Goal: Navigation & Orientation: Find specific page/section

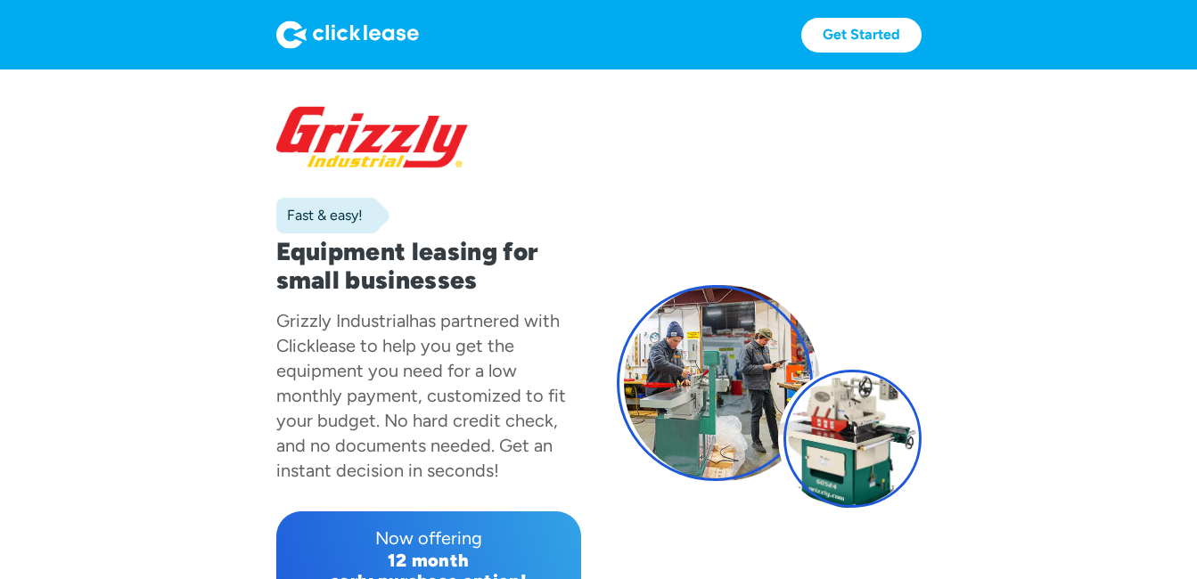
click at [1140, 484] on section "Fast & easy! Equipment leasing for small businesses Grizzly Industrial has part…" at bounding box center [598, 415] width 1197 height 690
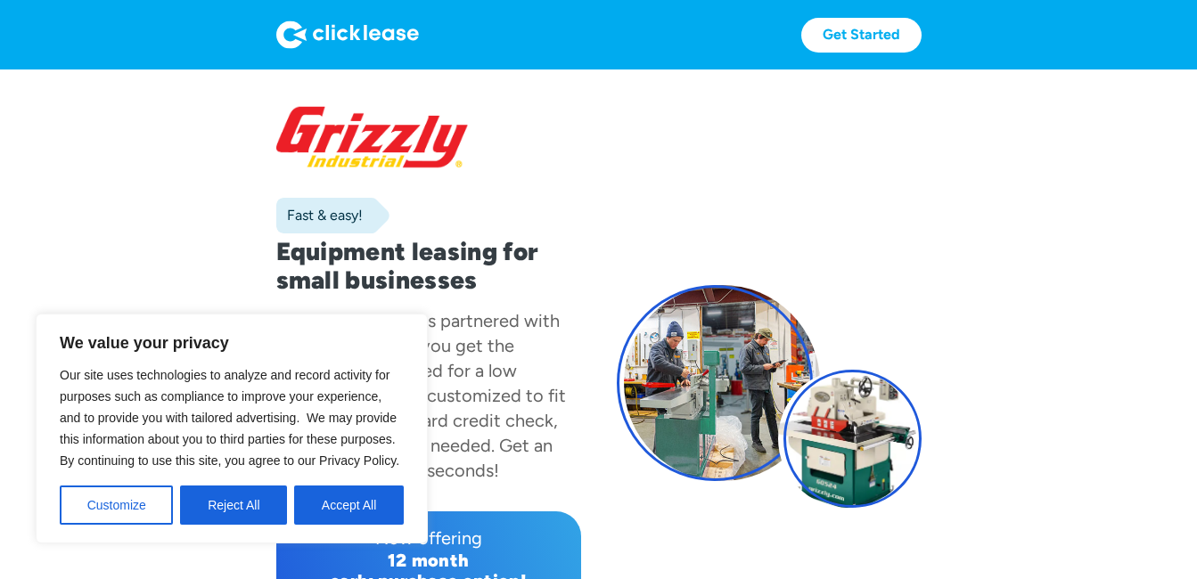
click at [1140, 484] on section "Fast & easy! Equipment leasing for small businesses Grizzly Industrial has part…" at bounding box center [598, 415] width 1197 height 690
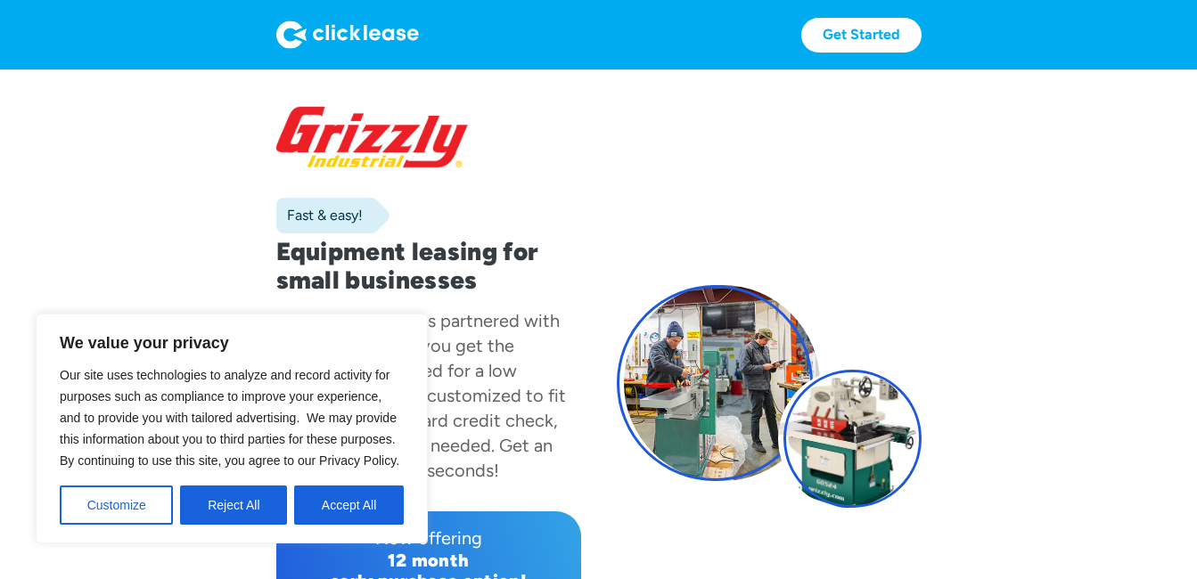
click at [1140, 484] on section "Fast & easy! Equipment leasing for small businesses Grizzly Industrial has part…" at bounding box center [598, 415] width 1197 height 690
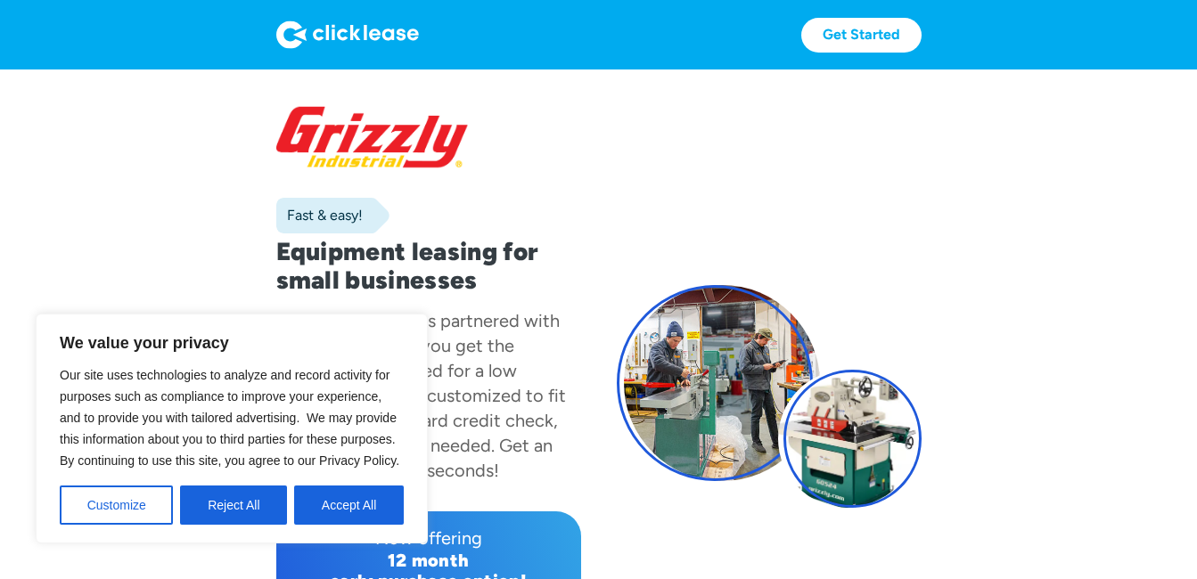
click at [1140, 484] on section "Fast & easy! Equipment leasing for small businesses Grizzly Industrial has part…" at bounding box center [598, 415] width 1197 height 690
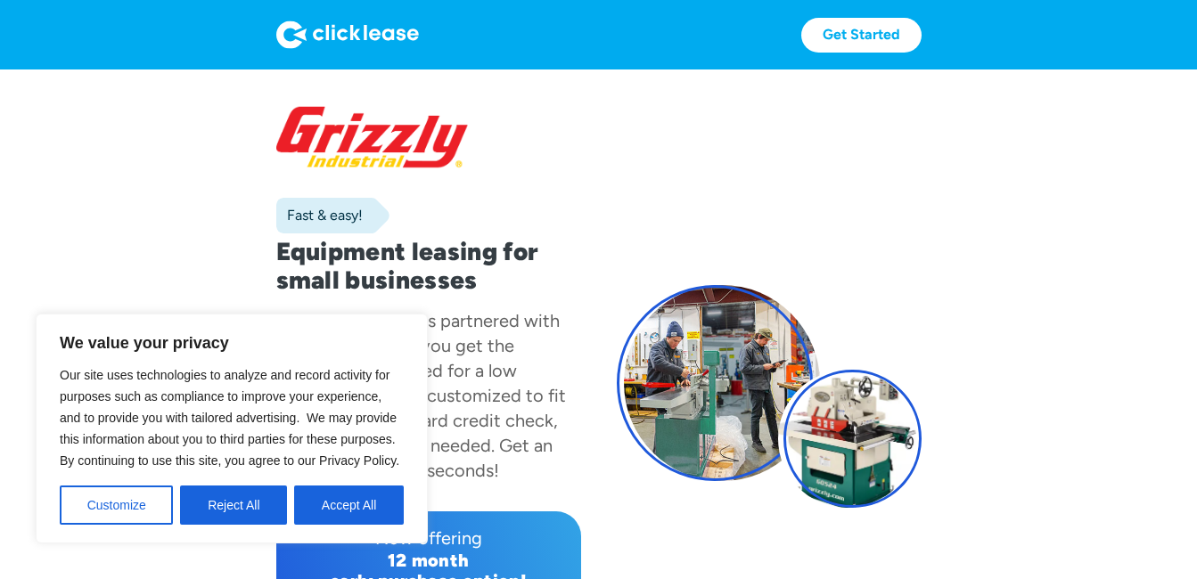
click at [1140, 484] on section "Fast & easy! Equipment leasing for small businesses Grizzly Industrial has part…" at bounding box center [598, 415] width 1197 height 690
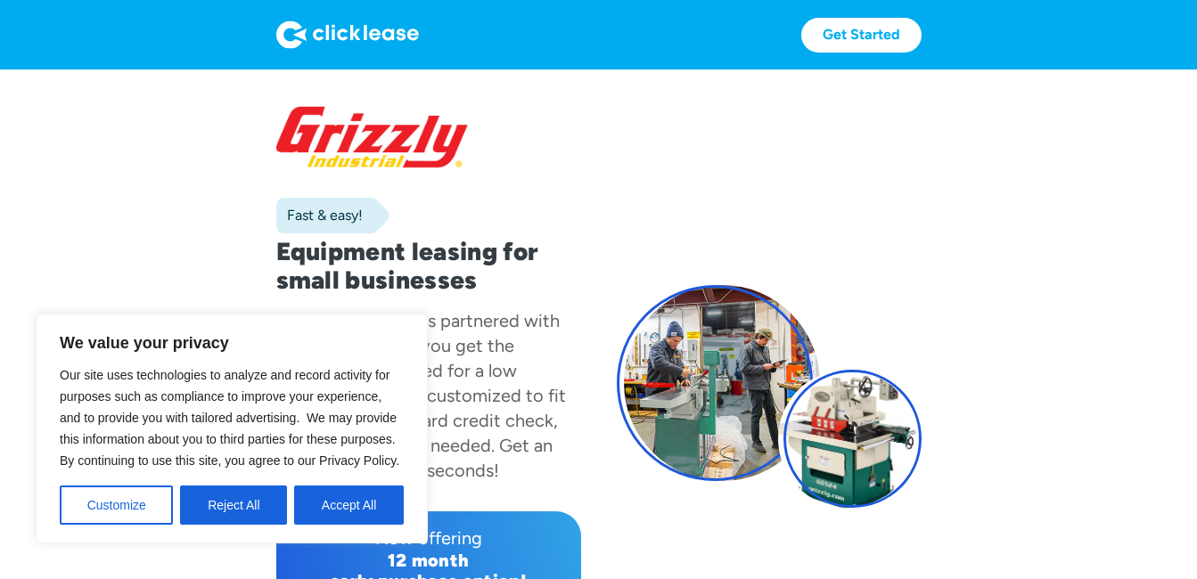
click at [1140, 484] on section "Fast & easy! Equipment leasing for small businesses Grizzly Industrial has part…" at bounding box center [598, 415] width 1197 height 690
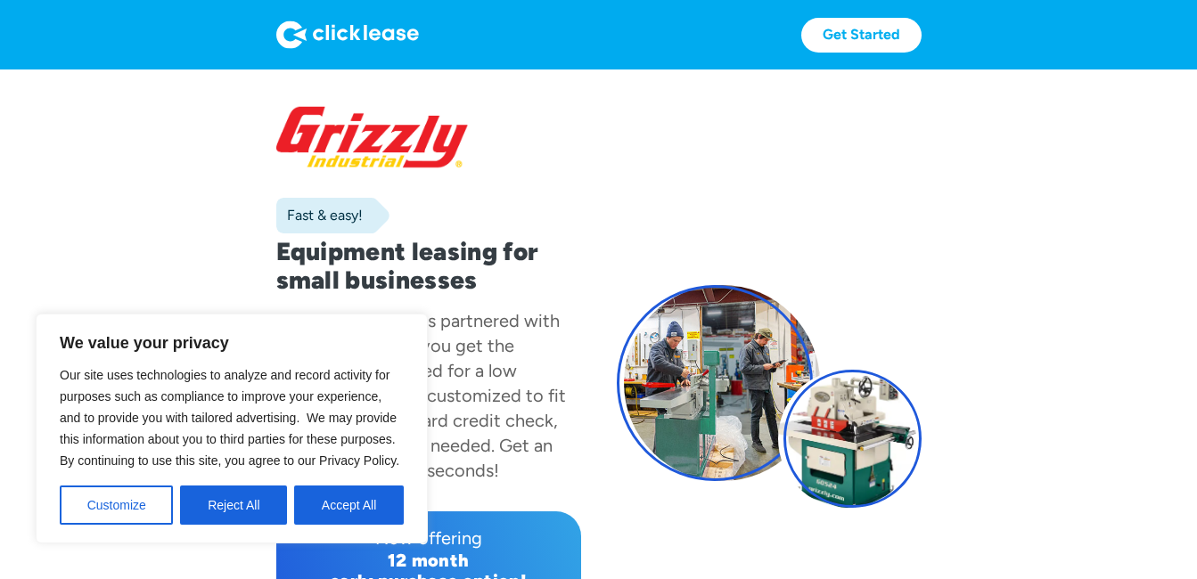
click at [1140, 484] on section "Fast & easy! Equipment leasing for small businesses Grizzly Industrial has part…" at bounding box center [598, 415] width 1197 height 690
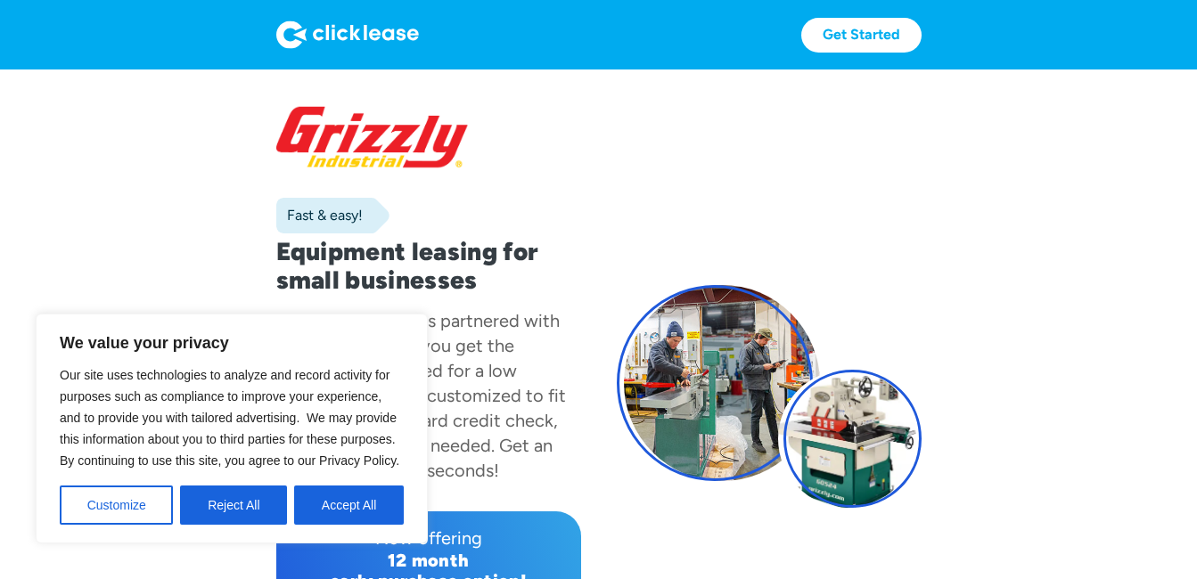
click at [1140, 484] on section "Fast & easy! Equipment leasing for small businesses Grizzly Industrial has part…" at bounding box center [598, 415] width 1197 height 690
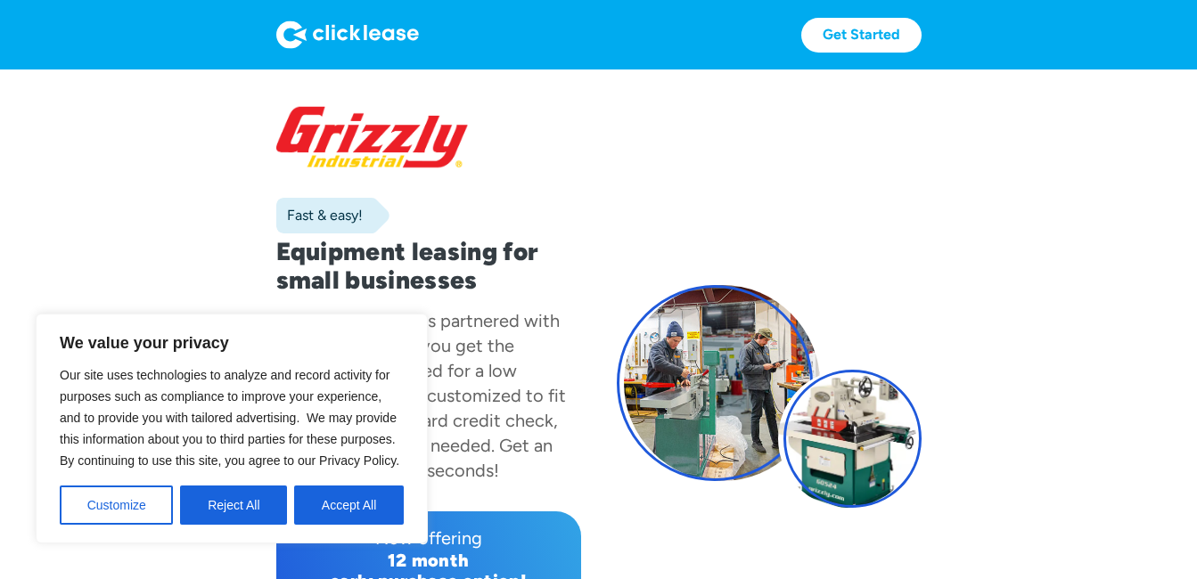
click at [1140, 484] on section "Fast & easy! Equipment leasing for small businesses Grizzly Industrial has part…" at bounding box center [598, 415] width 1197 height 690
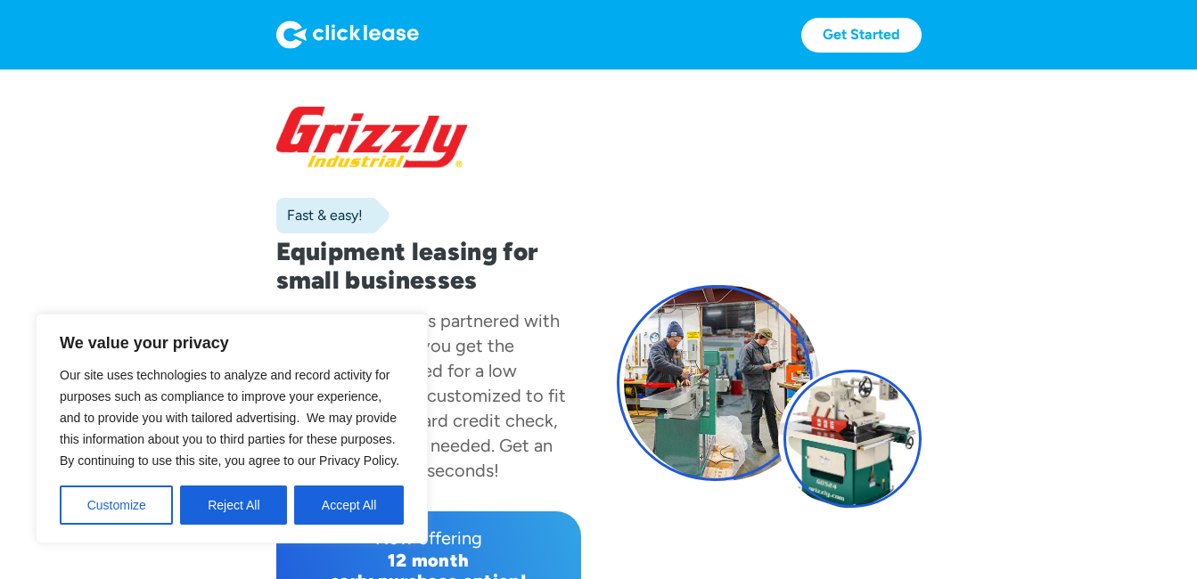
click at [1140, 484] on section "Fast & easy! Equipment leasing for small businesses Grizzly Industrial has part…" at bounding box center [598, 415] width 1197 height 690
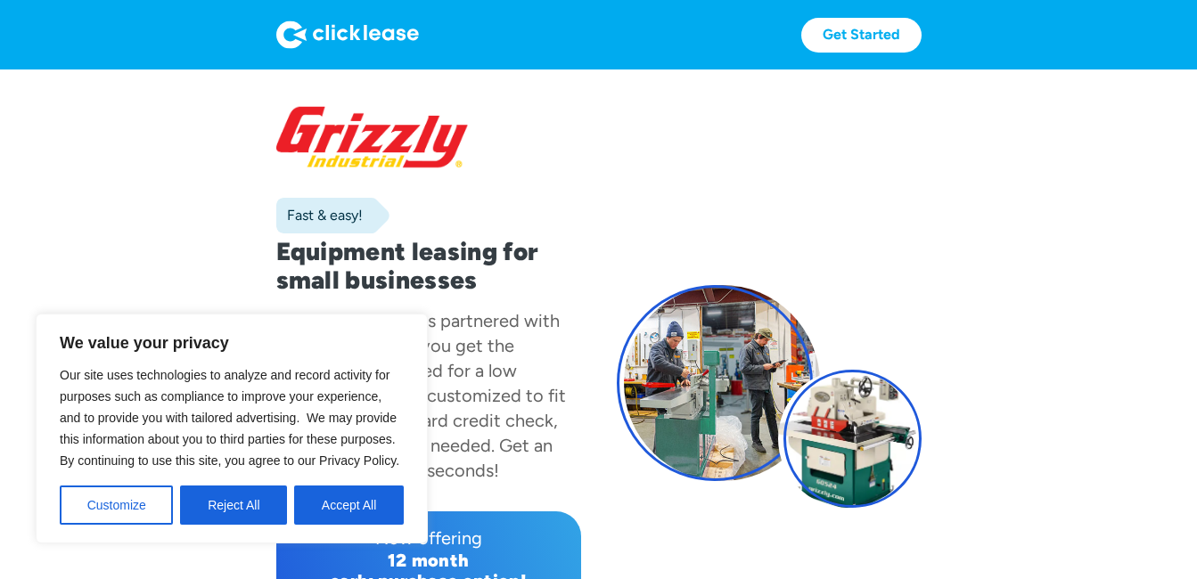
click at [1140, 484] on section "Fast & easy! Equipment leasing for small businesses Grizzly Industrial has part…" at bounding box center [598, 415] width 1197 height 690
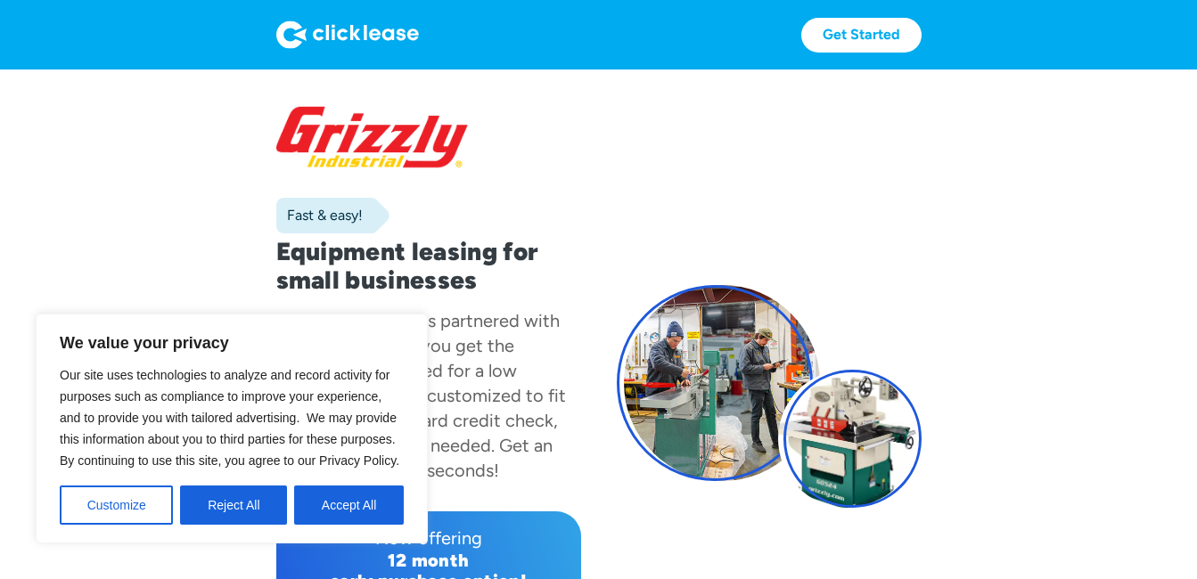
click at [1140, 484] on section "Fast & easy! Equipment leasing for small businesses Grizzly Industrial has part…" at bounding box center [598, 415] width 1197 height 690
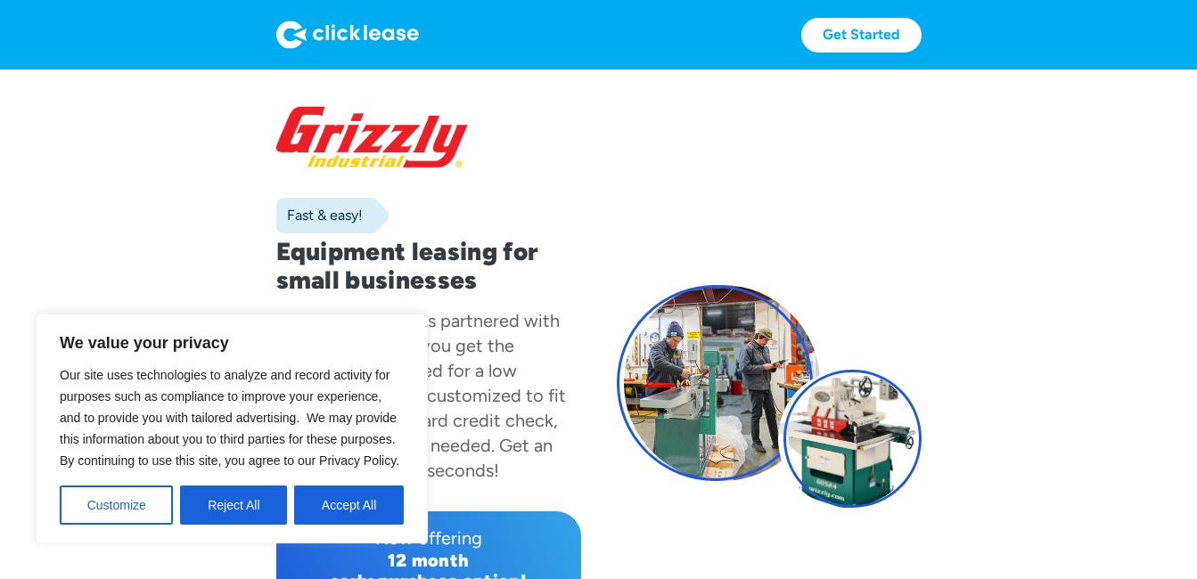
click at [1140, 484] on section "Fast & easy! Equipment leasing for small businesses Grizzly Industrial has part…" at bounding box center [598, 415] width 1197 height 690
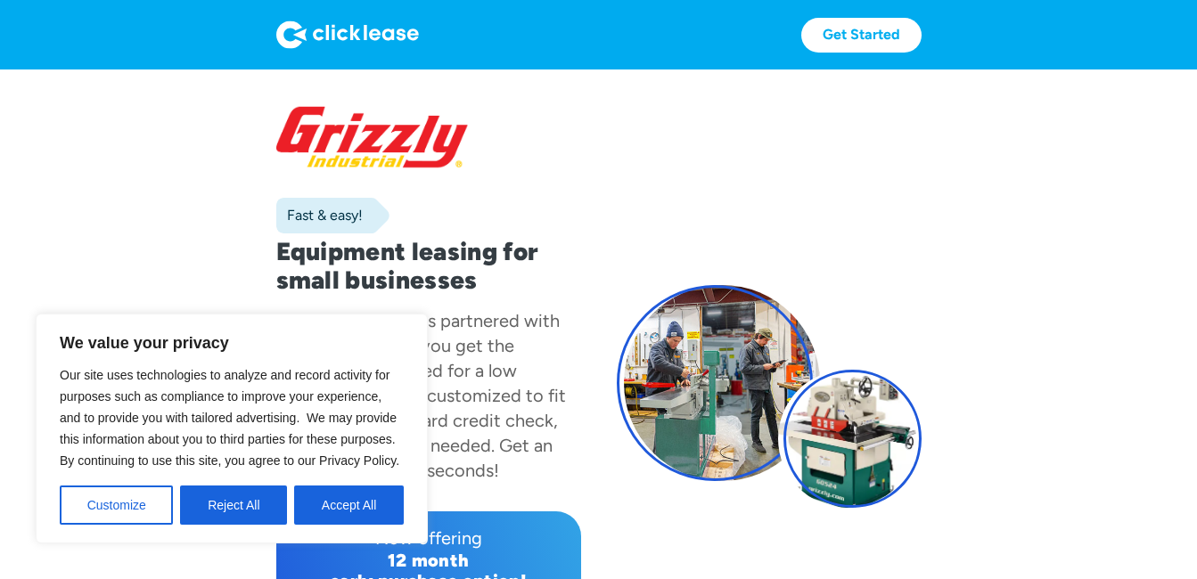
click at [1140, 484] on section "Fast & easy! Equipment leasing for small businesses Grizzly Industrial has part…" at bounding box center [598, 415] width 1197 height 690
